Goal: Task Accomplishment & Management: Manage account settings

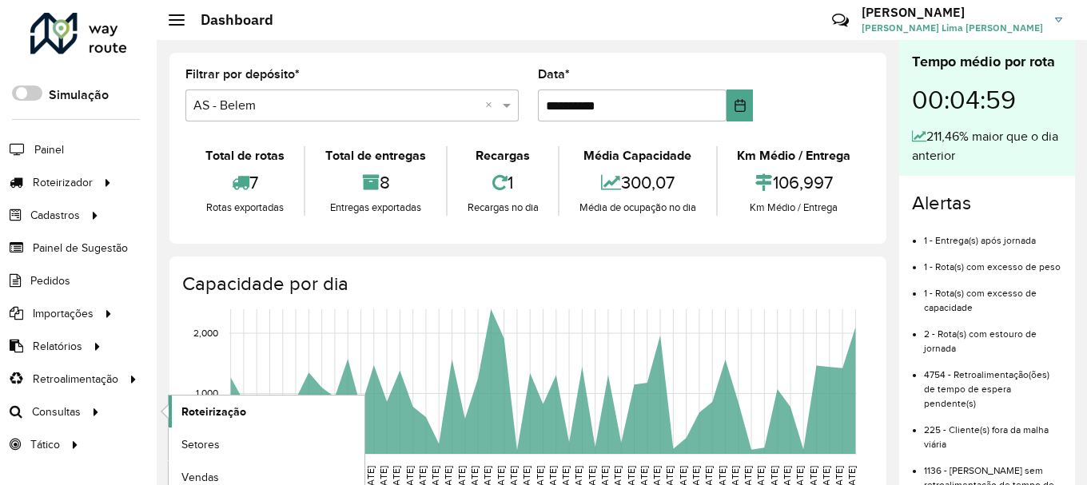
click at [213, 413] on span "Roteirização" at bounding box center [213, 412] width 65 height 17
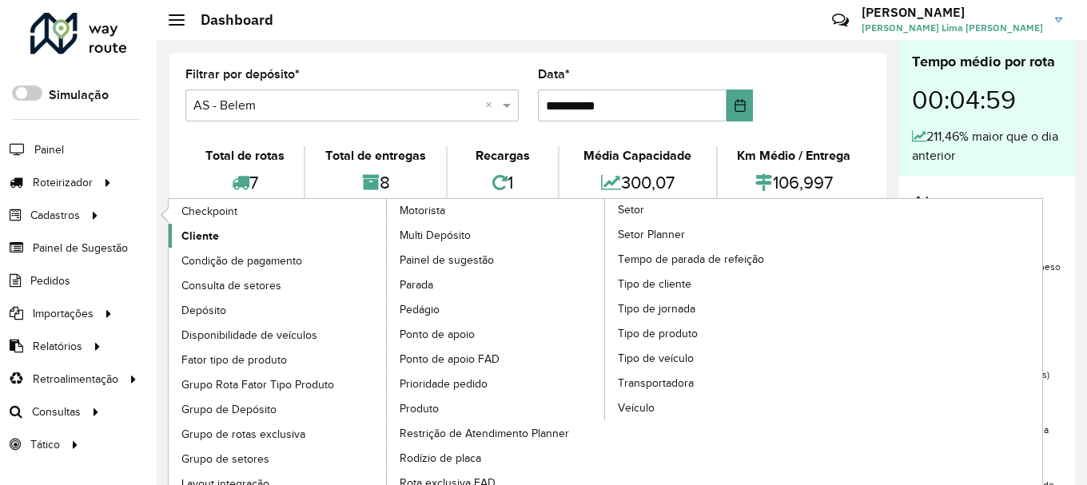
click at [199, 235] on span "Cliente" at bounding box center [200, 236] width 38 height 17
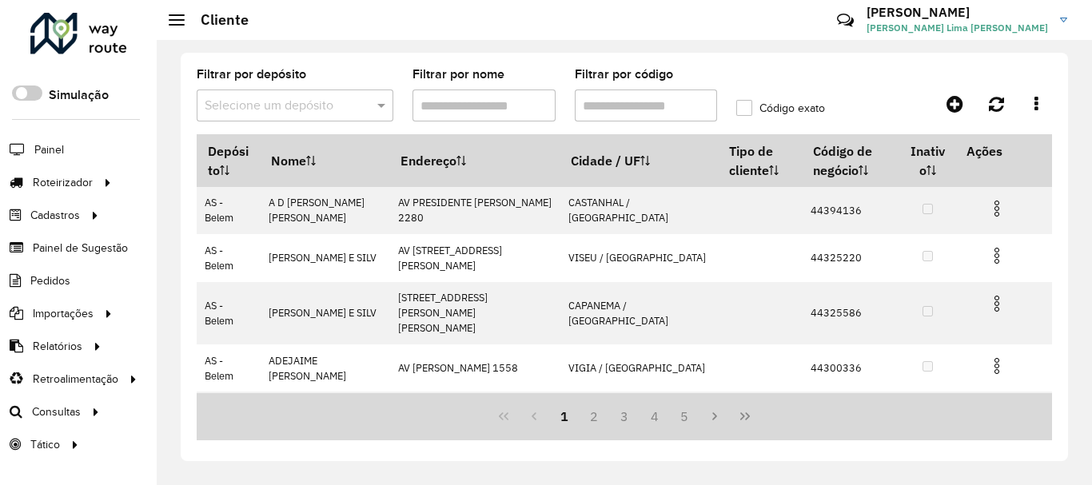
click at [634, 117] on input "Filtrar por código" at bounding box center [646, 106] width 143 height 32
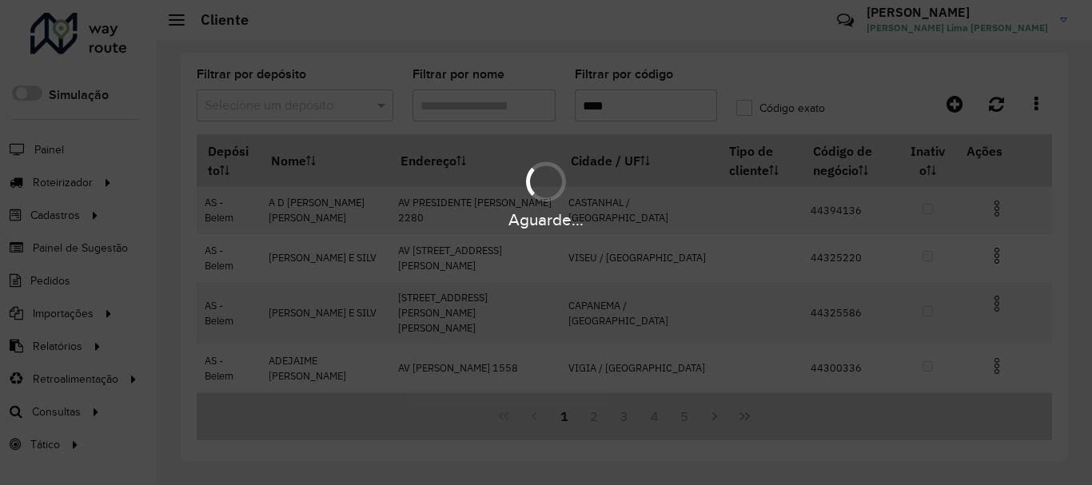
paste input "****"
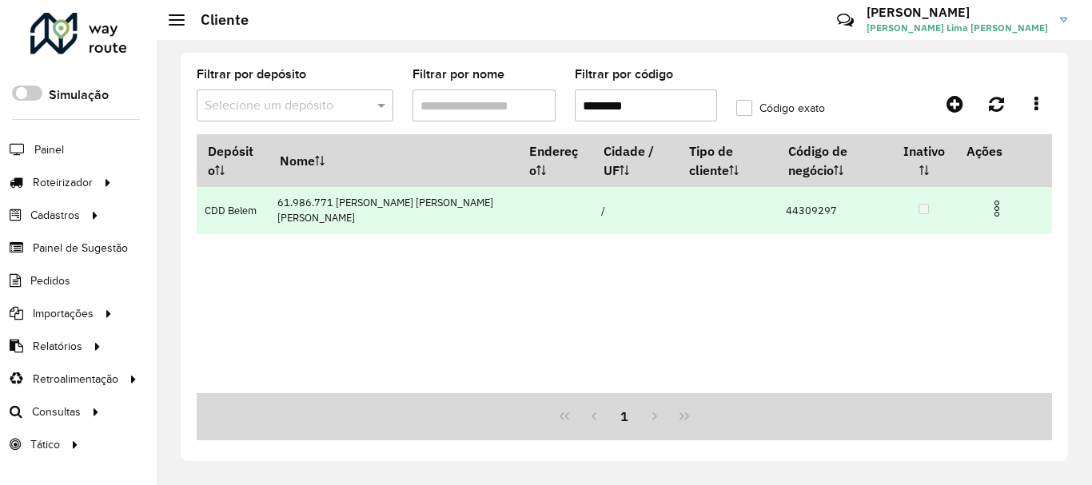
type input "********"
click at [999, 205] on img at bounding box center [996, 208] width 19 height 19
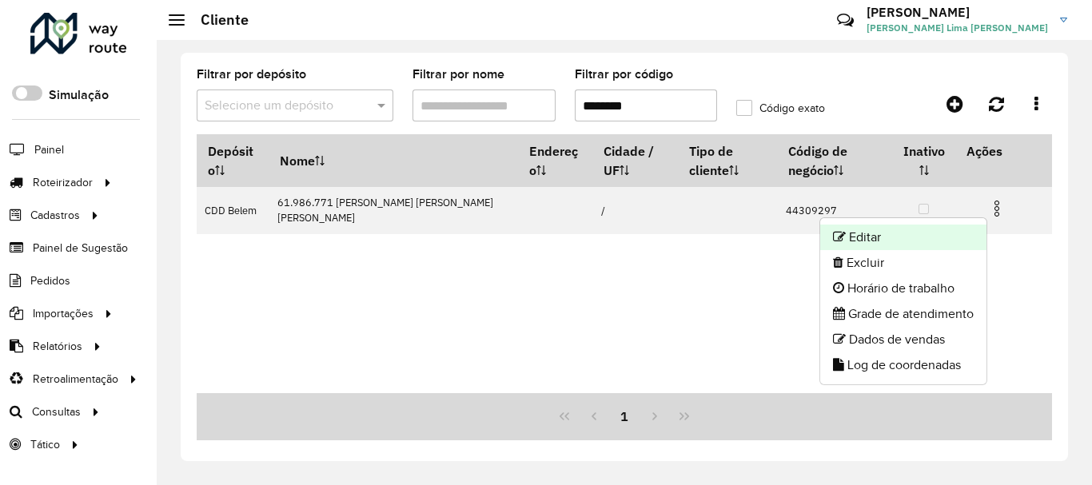
click at [906, 240] on li "Editar" at bounding box center [903, 238] width 166 height 26
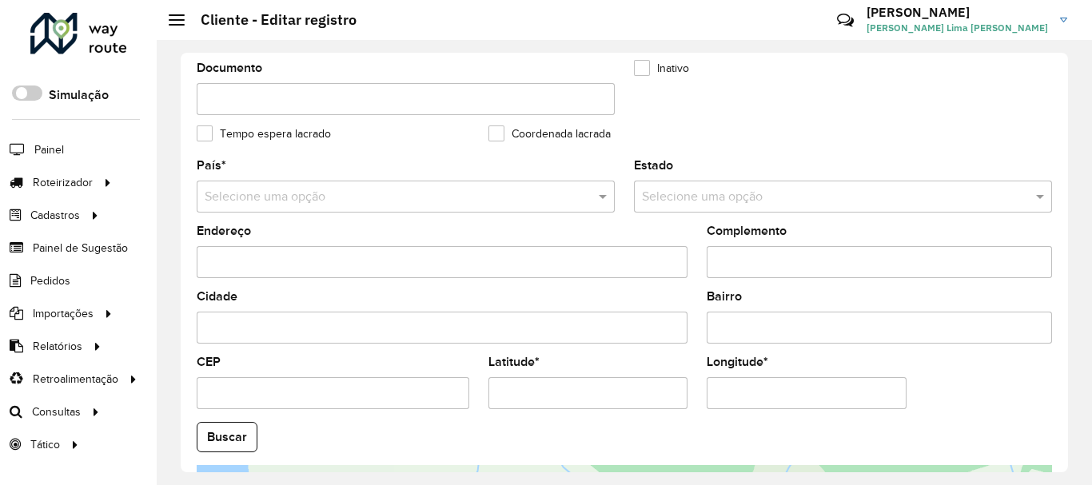
scroll to position [640, 0]
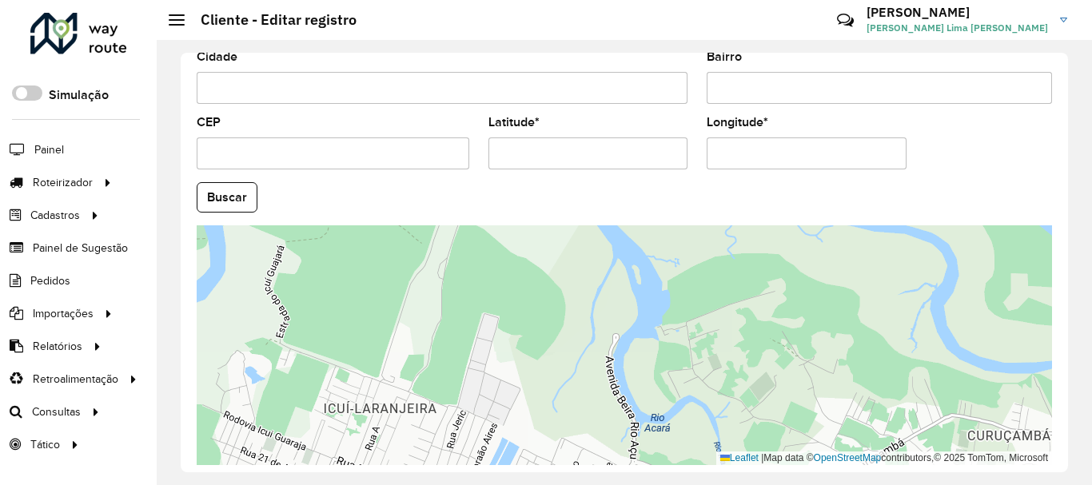
drag, startPoint x: 677, startPoint y: 331, endPoint x: 596, endPoint y: 421, distance: 121.2
click at [596, 421] on div "Leaflet | Map data © OpenStreetMap contributors,© 2025 TomTom, Microsoft" at bounding box center [624, 345] width 855 height 240
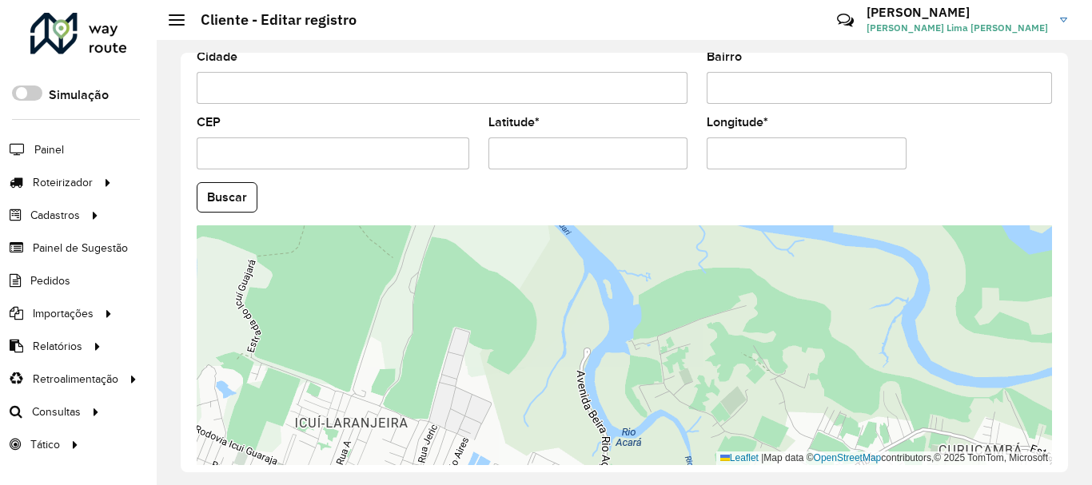
drag, startPoint x: 581, startPoint y: 151, endPoint x: 476, endPoint y: 139, distance: 105.4
click at [488, 140] on input "Latitude *" at bounding box center [588, 154] width 200 height 32
paste input "text"
type input "*********"
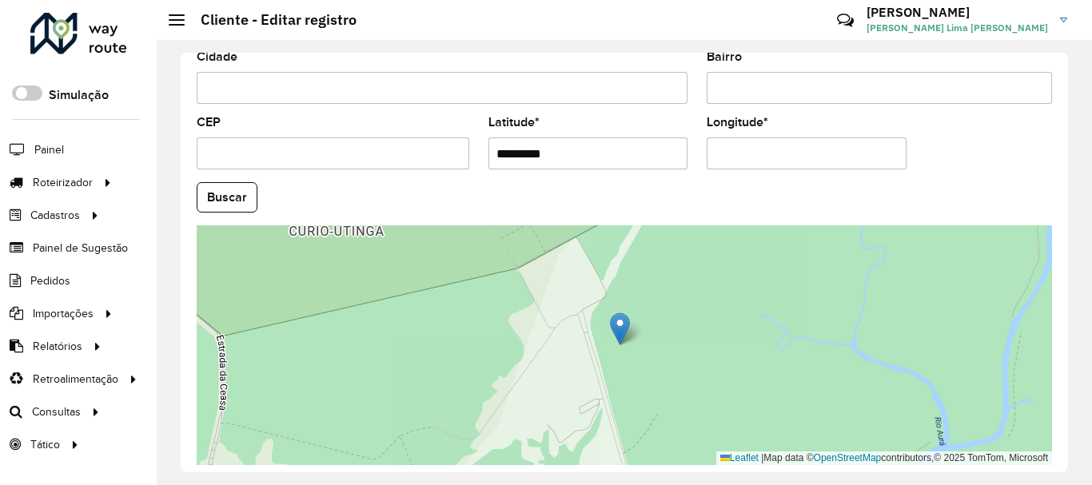
drag, startPoint x: 807, startPoint y: 153, endPoint x: 678, endPoint y: 156, distance: 128.8
click at [686, 156] on formly-group "País * Selecione uma opção Estado Selecione uma opção Endereço Complemento Cida…" at bounding box center [624, 192] width 875 height 545
paste input "text"
type input "**********"
click at [964, 149] on hb-app "Aguarde... Pop-up bloqueado! Seu navegador bloqueou automáticamente a abertura …" at bounding box center [546, 242] width 1092 height 485
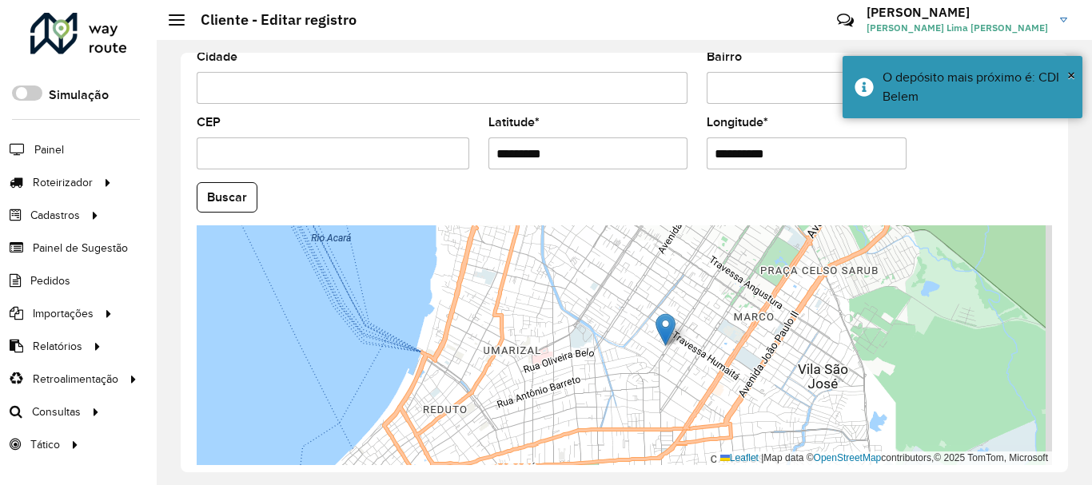
scroll to position [704, 0]
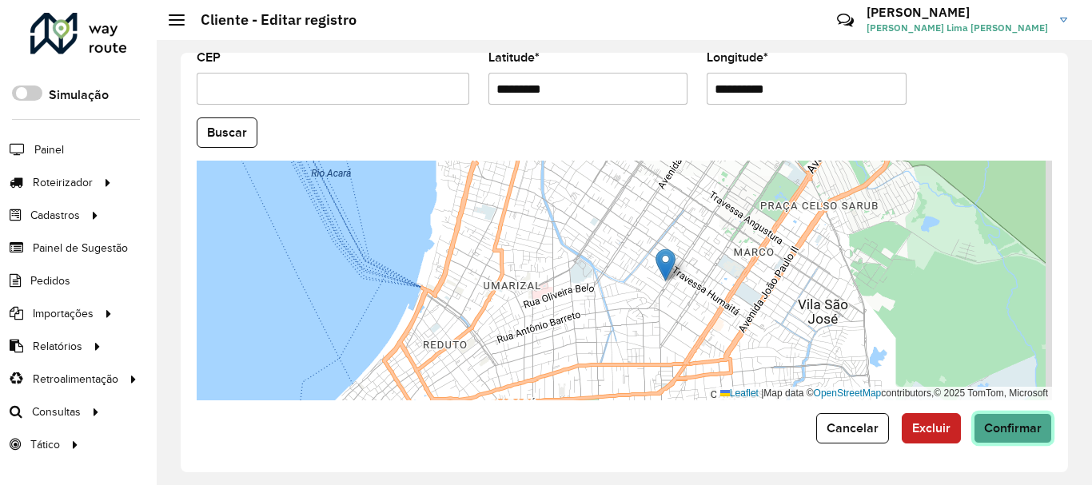
click at [1003, 425] on span "Confirmar" at bounding box center [1013, 428] width 58 height 14
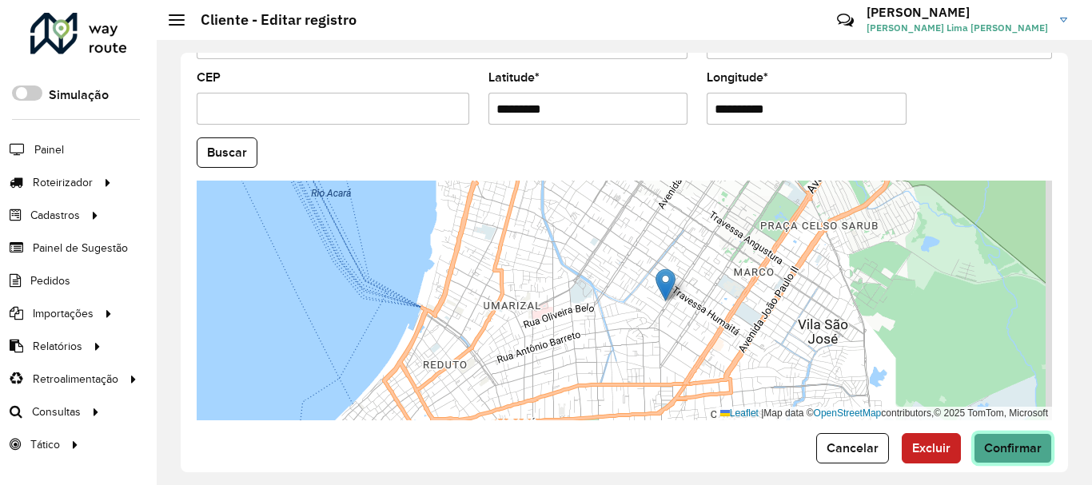
scroll to position [724, 0]
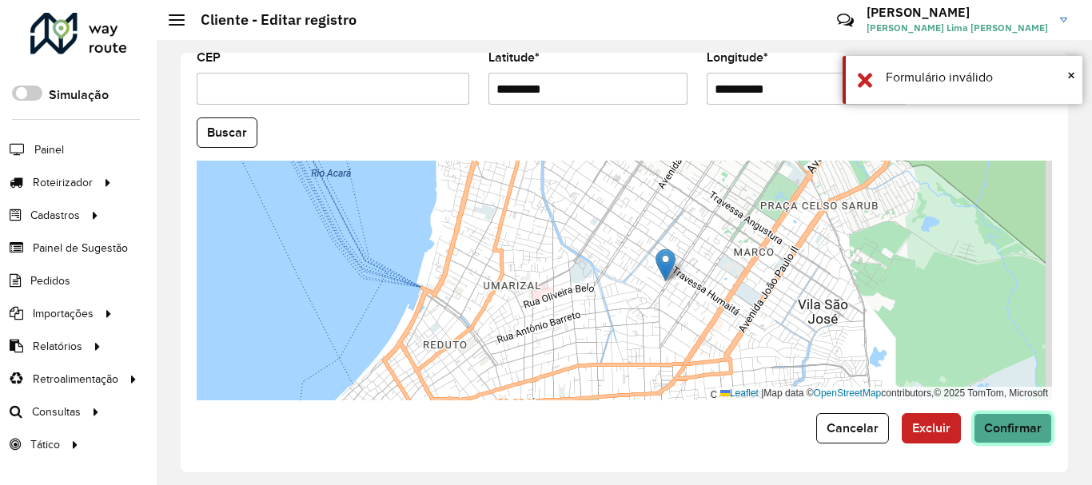
click at [1030, 428] on span "Confirmar" at bounding box center [1013, 428] width 58 height 14
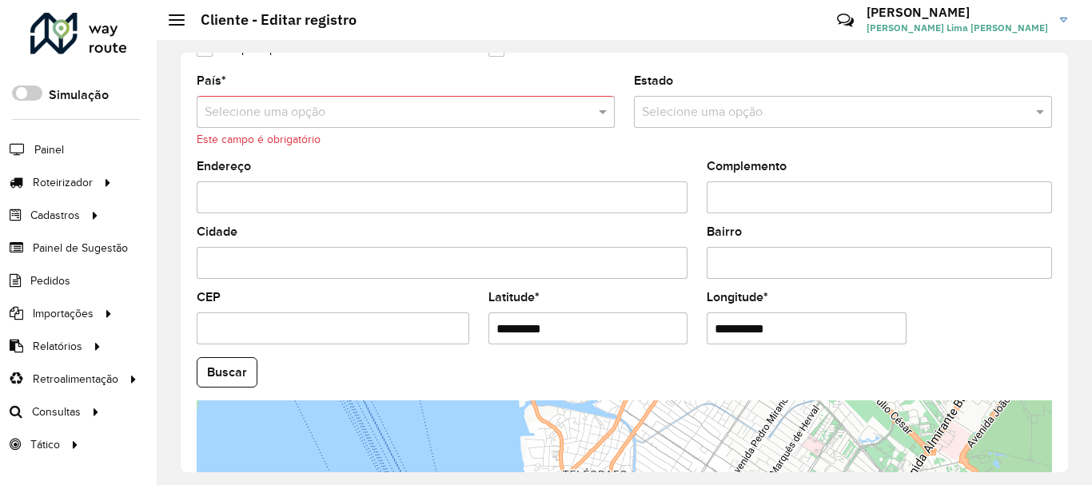
scroll to position [245, 0]
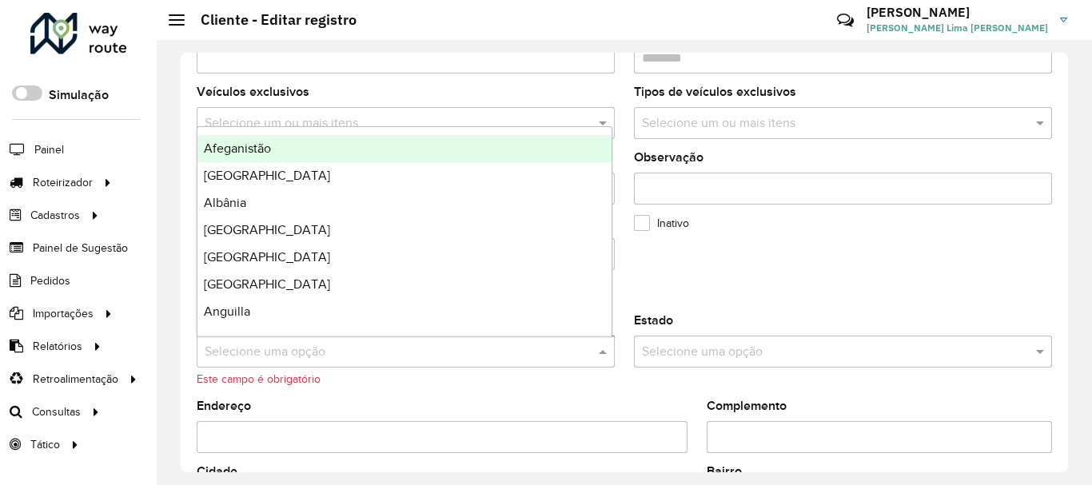
click at [385, 349] on input "text" at bounding box center [390, 352] width 370 height 19
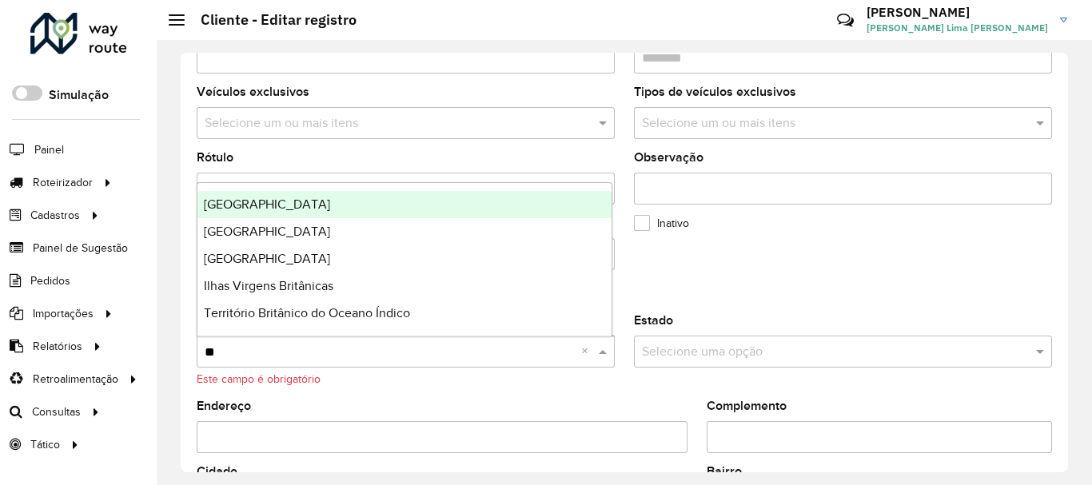
type input "***"
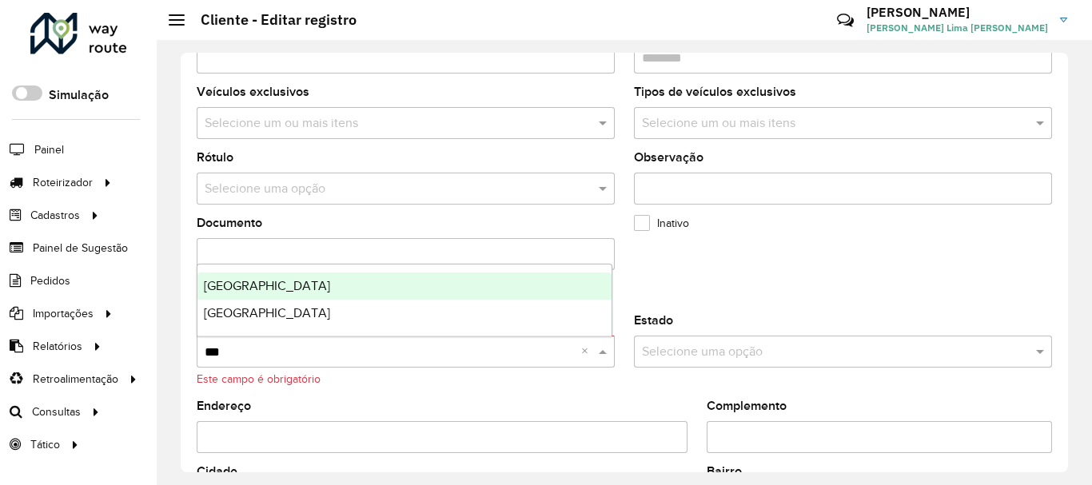
click at [293, 292] on div "[GEOGRAPHIC_DATA]" at bounding box center [404, 286] width 414 height 27
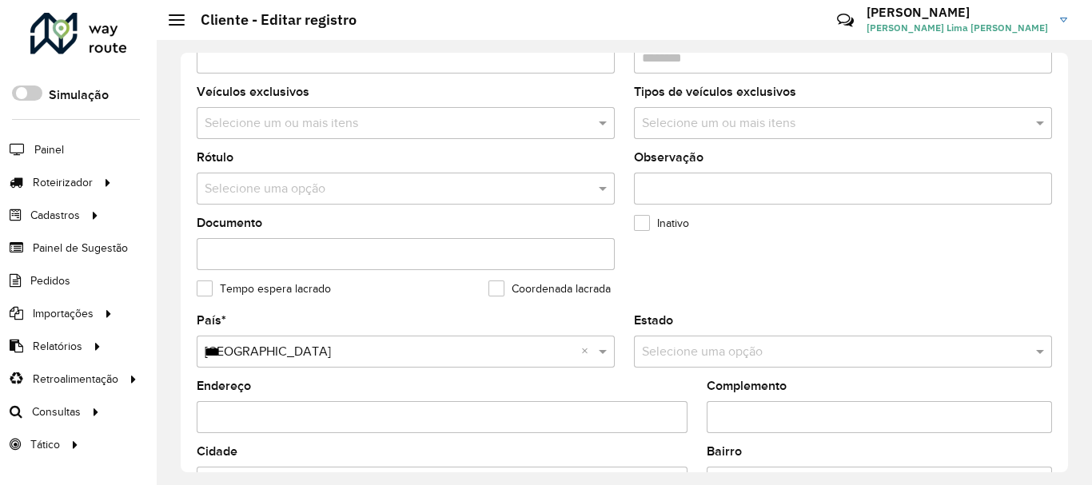
click at [827, 275] on formly-field "Inativo" at bounding box center [770, 250] width 292 height 66
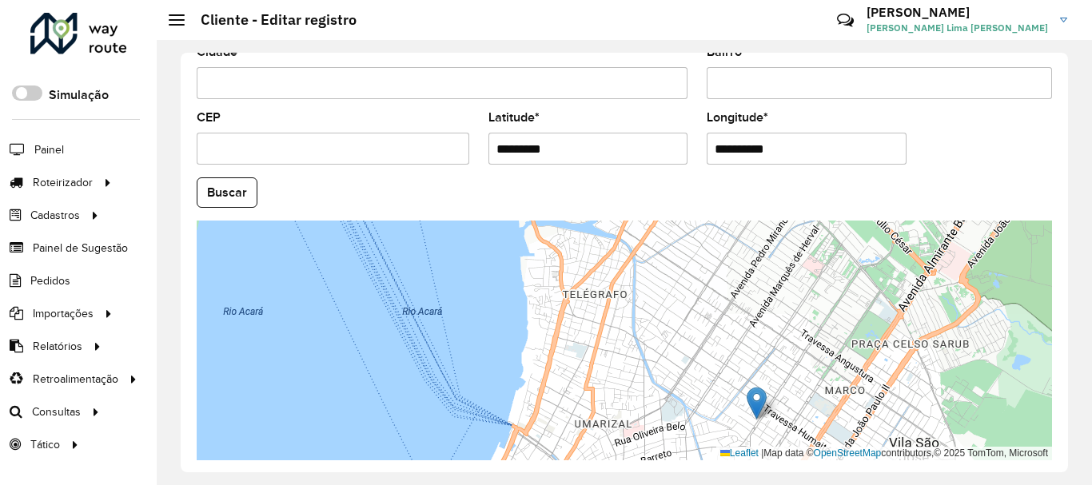
scroll to position [704, 0]
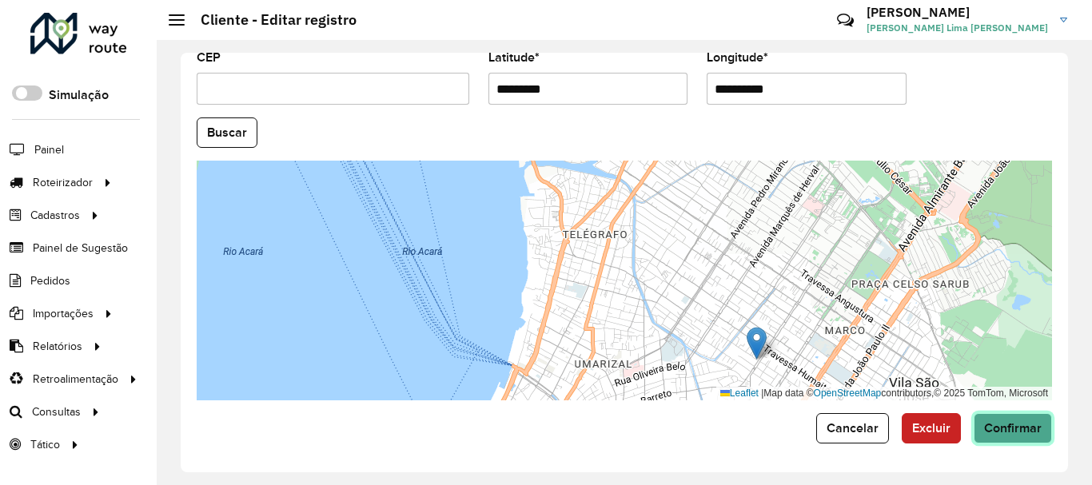
click at [1005, 437] on button "Confirmar" at bounding box center [1013, 428] width 78 height 30
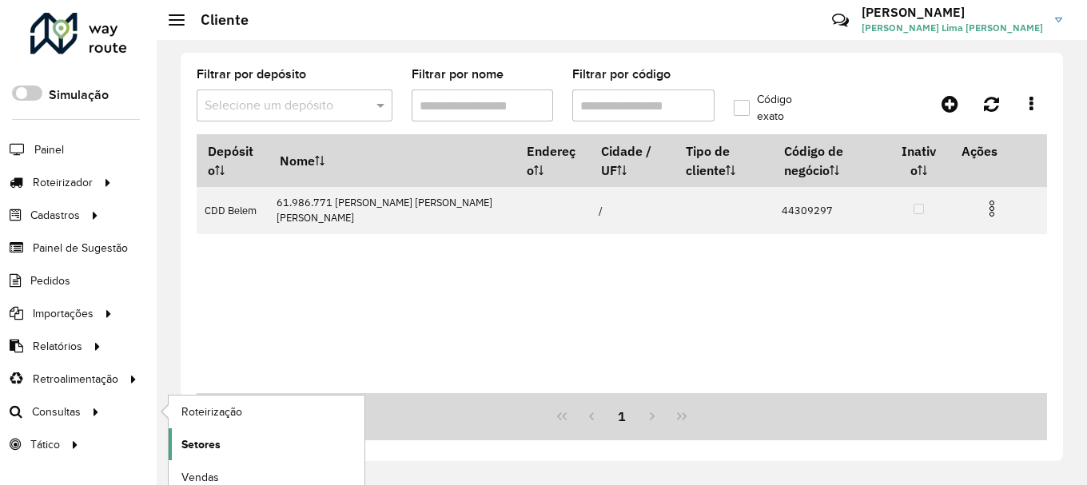
click at [188, 448] on span "Setores" at bounding box center [200, 445] width 39 height 17
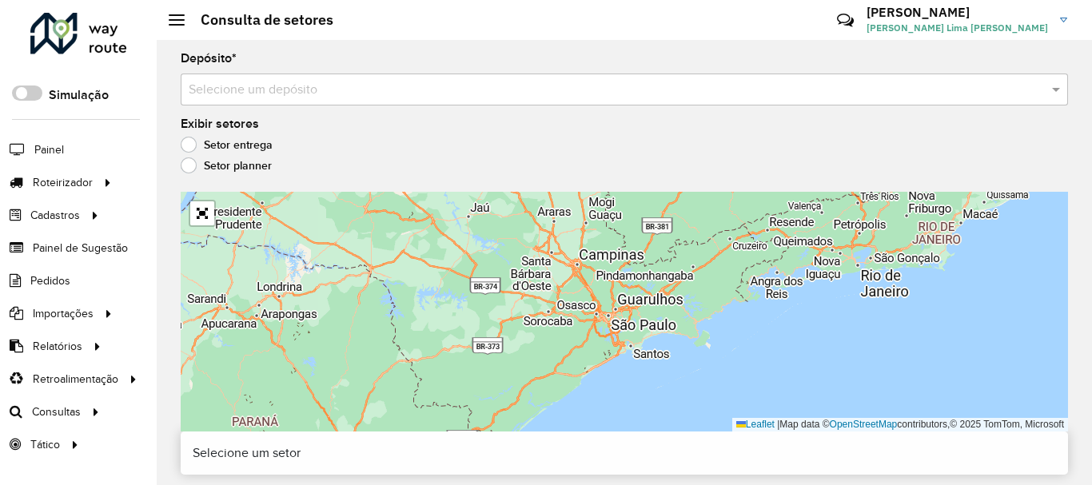
click at [347, 96] on input "text" at bounding box center [608, 90] width 839 height 19
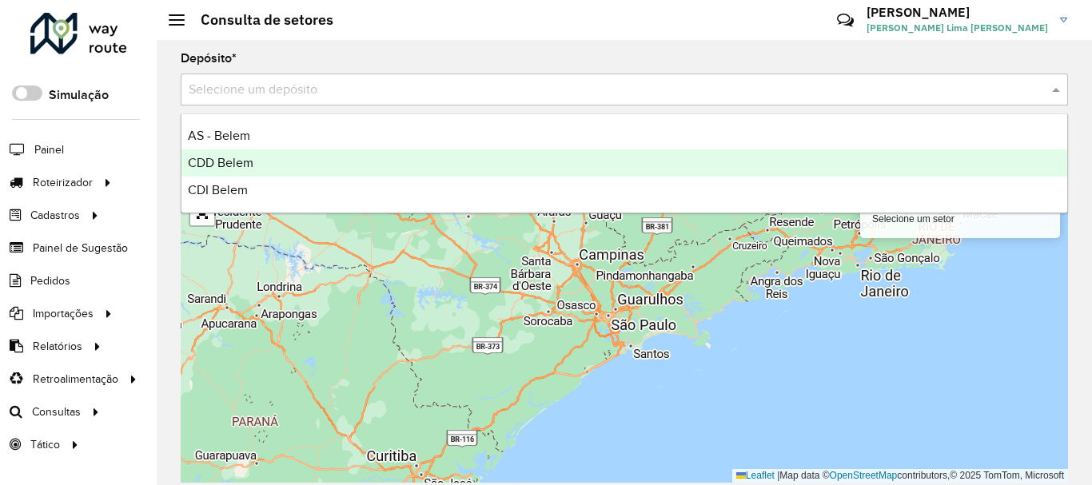
click at [262, 157] on div "CDD Belem" at bounding box center [624, 163] width 886 height 27
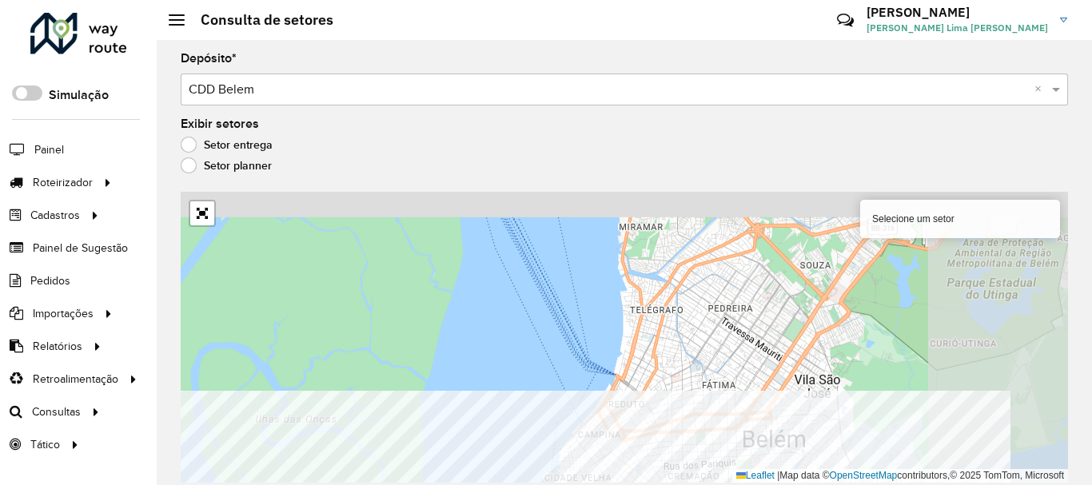
click at [585, 484] on html "Aguarde... Pop-up bloqueado! Seu navegador bloqueou automáticamente a abertura …" at bounding box center [546, 242] width 1092 height 485
